Goal: Task Accomplishment & Management: Complete application form

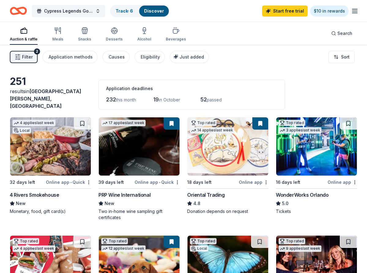
click at [28, 57] on span "Filter" at bounding box center [27, 56] width 11 height 7
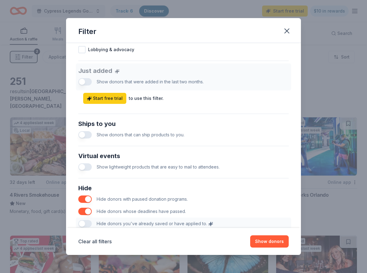
scroll to position [225, 0]
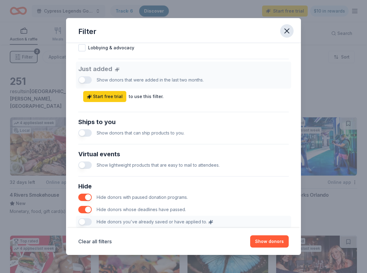
click at [286, 30] on icon "button" at bounding box center [287, 31] width 4 height 4
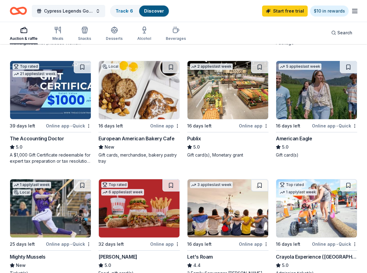
scroll to position [293, 0]
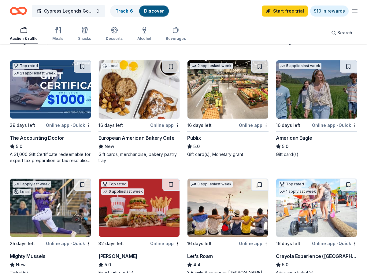
click at [204, 122] on div "16 days left" at bounding box center [199, 125] width 24 height 7
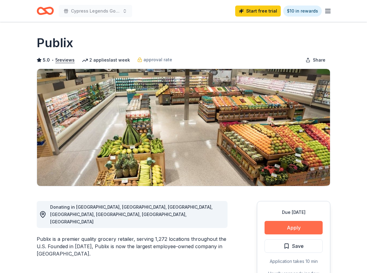
click at [281, 228] on button "Apply" at bounding box center [294, 227] width 58 height 13
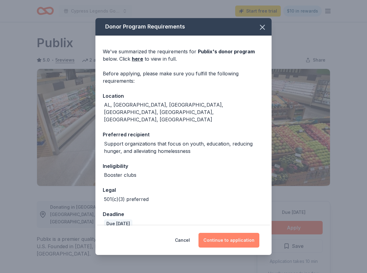
click at [239, 239] on button "Continue to application" at bounding box center [229, 240] width 61 height 15
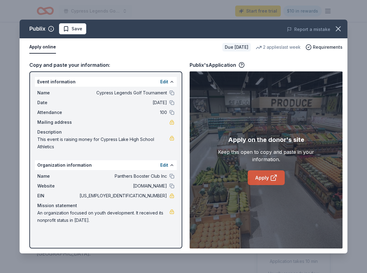
click at [259, 179] on link "Apply" at bounding box center [266, 177] width 37 height 15
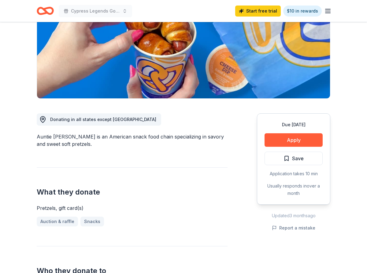
scroll to position [90, 0]
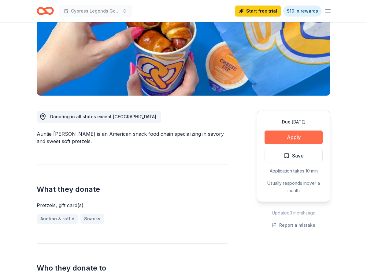
click at [303, 134] on button "Apply" at bounding box center [294, 136] width 58 height 13
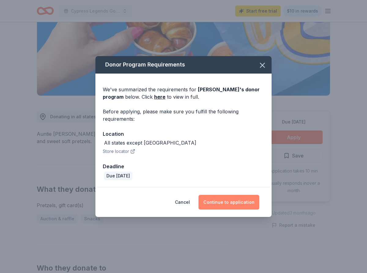
click at [217, 207] on button "Continue to application" at bounding box center [229, 202] width 61 height 15
